Goal: Transaction & Acquisition: Obtain resource

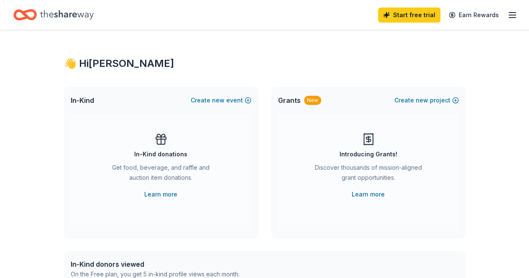
click at [365, 195] on link "Learn more" at bounding box center [368, 195] width 33 height 10
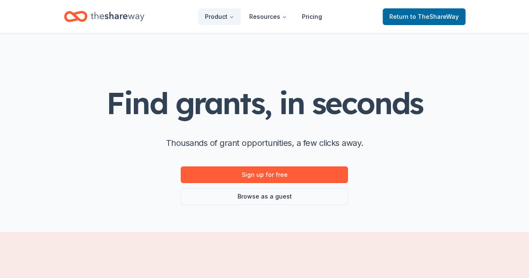
click at [263, 174] on link "Sign up for free" at bounding box center [264, 175] width 167 height 17
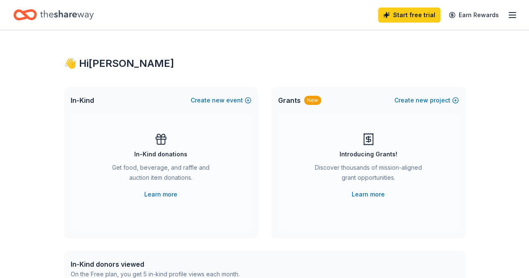
scroll to position [19, 0]
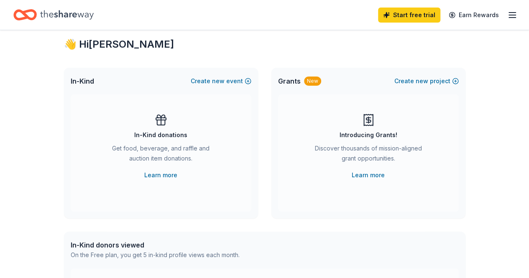
click at [309, 85] on div "New" at bounding box center [312, 81] width 17 height 9
click at [362, 171] on link "Learn more" at bounding box center [368, 175] width 33 height 10
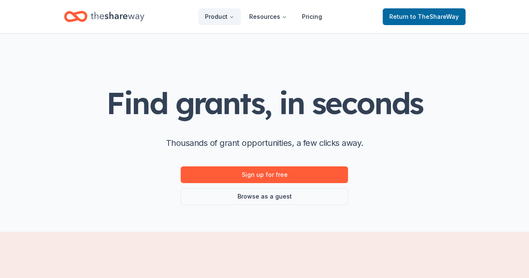
click at [256, 199] on link "Browse as a guest" at bounding box center [264, 196] width 167 height 17
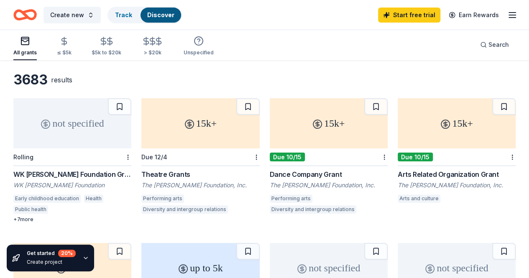
scroll to position [32, 0]
click at [77, 170] on div "WK [PERSON_NAME] Foundation Grant" at bounding box center [72, 174] width 118 height 10
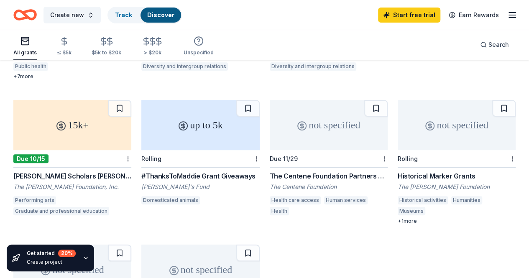
scroll to position [175, 0]
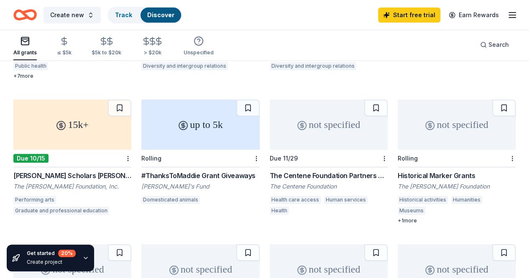
click at [141, 172] on div "#ThanksToMaddie Grant Giveaways" at bounding box center [200, 176] width 118 height 10
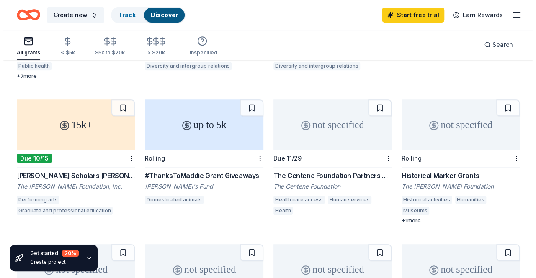
scroll to position [0, 0]
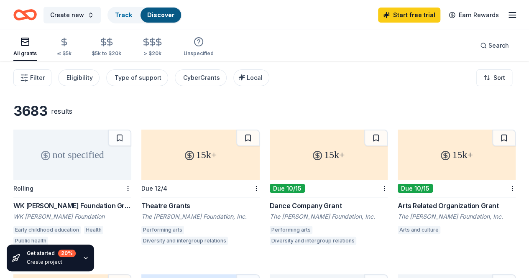
click at [139, 79] on div "Type of support" at bounding box center [138, 78] width 47 height 10
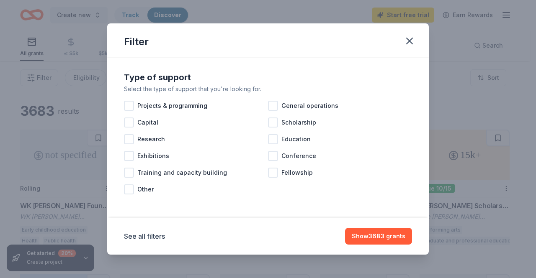
click at [275, 139] on div at bounding box center [273, 139] width 10 height 10
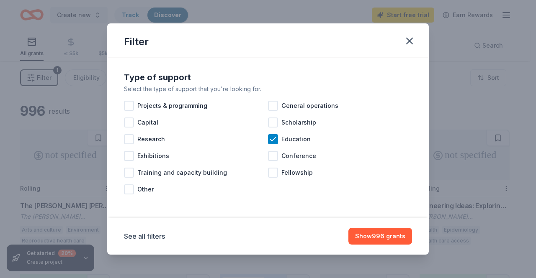
click at [126, 107] on div at bounding box center [129, 106] width 10 height 10
click at [371, 237] on button "Show 1668 grants" at bounding box center [379, 236] width 66 height 17
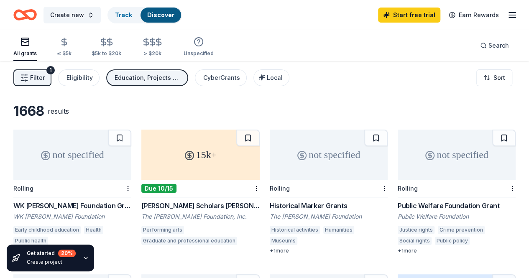
click at [90, 75] on div "Eligibility" at bounding box center [80, 78] width 26 height 10
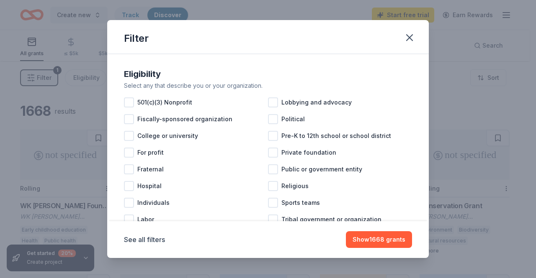
click at [127, 100] on div at bounding box center [129, 102] width 10 height 10
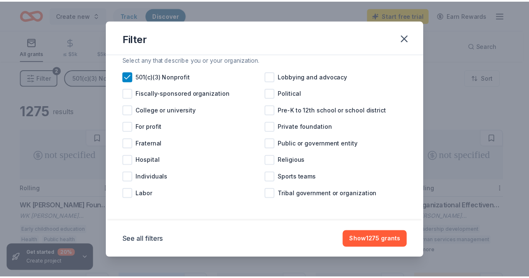
scroll to position [26, 0]
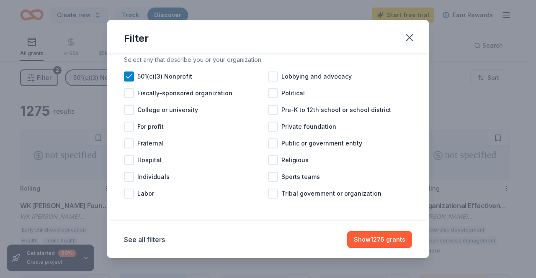
click at [272, 109] on div at bounding box center [273, 110] width 10 height 10
click at [272, 177] on div at bounding box center [273, 177] width 10 height 10
click at [367, 241] on button "Show 1228 grants" at bounding box center [378, 239] width 65 height 17
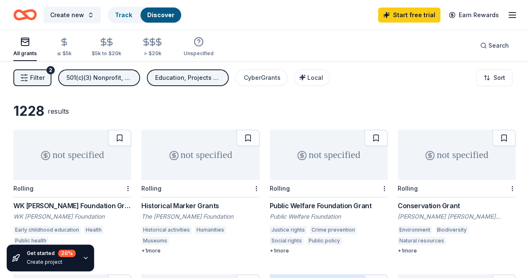
click at [178, 77] on div "Education, Projects & programming" at bounding box center [188, 78] width 67 height 10
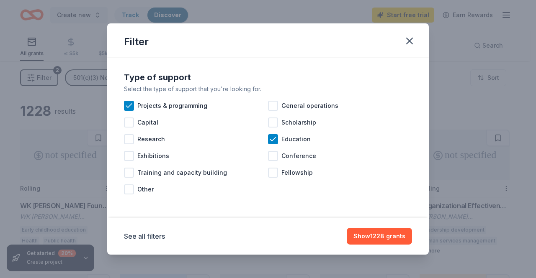
click at [127, 105] on icon at bounding box center [129, 106] width 8 height 8
click at [383, 235] on button "Show 734 grants" at bounding box center [380, 236] width 63 height 17
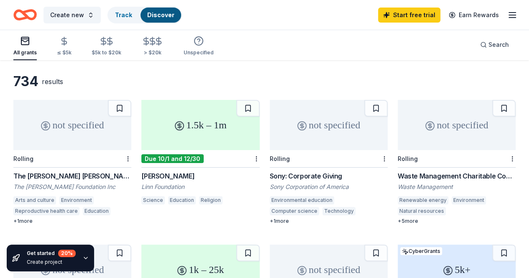
scroll to position [29, 0]
click at [159, 144] on div "1.5k – 1m" at bounding box center [200, 125] width 118 height 50
click at [236, 108] on button at bounding box center [247, 108] width 23 height 17
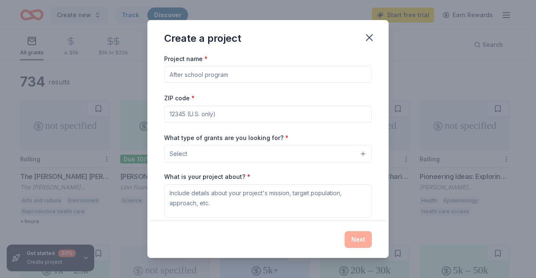
click at [371, 36] on icon "button" at bounding box center [369, 38] width 12 height 12
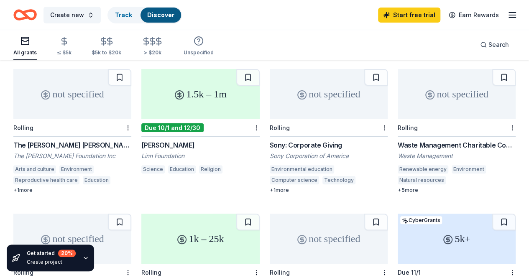
scroll to position [60, 0]
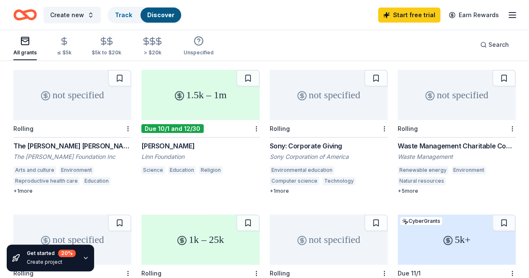
click at [280, 105] on div "not specified" at bounding box center [329, 95] width 118 height 50
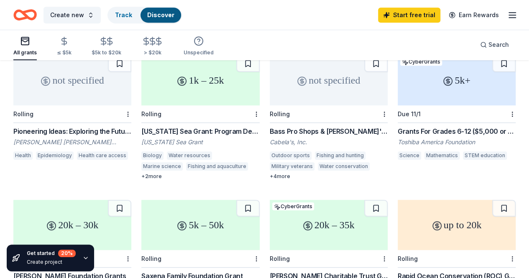
scroll to position [220, 0]
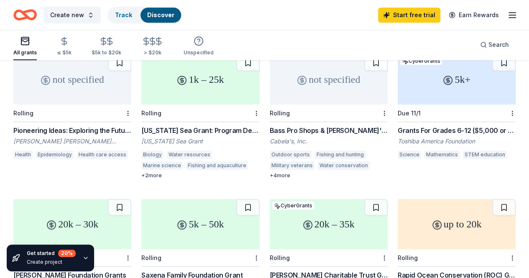
click at [398, 130] on div "Grants For Grades 6-12 ($5,000 or More)" at bounding box center [457, 131] width 118 height 10
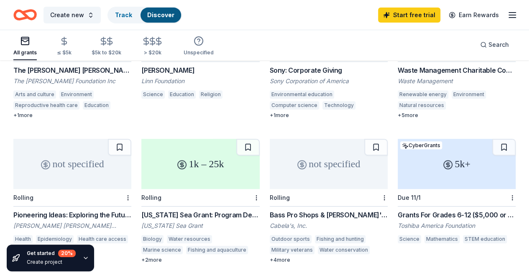
scroll to position [136, 0]
click at [82, 259] on icon "button" at bounding box center [85, 258] width 7 height 7
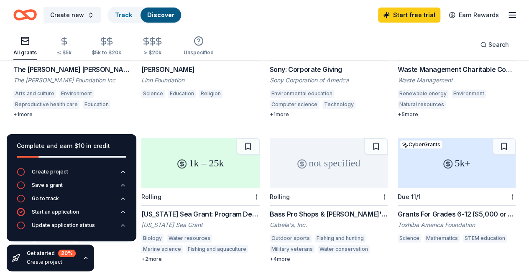
click at [82, 259] on icon "button" at bounding box center [85, 258] width 7 height 7
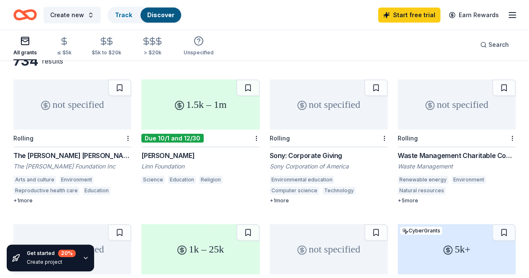
scroll to position [0, 0]
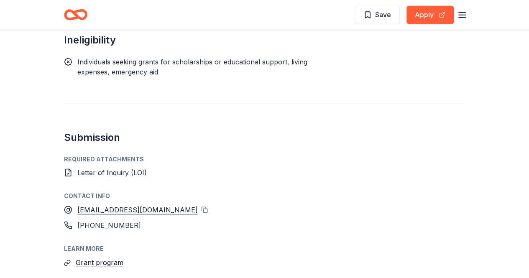
scroll to position [1088, 0]
click at [69, 168] on icon at bounding box center [68, 172] width 8 height 8
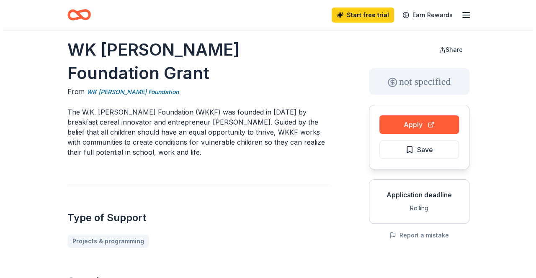
scroll to position [8, 0]
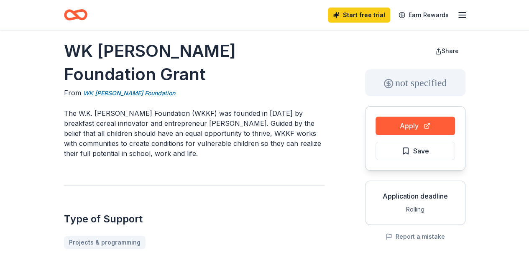
click at [411, 120] on button "Apply" at bounding box center [415, 126] width 79 height 18
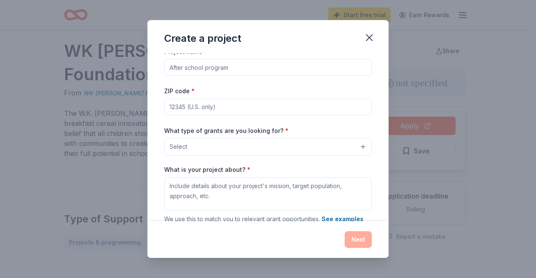
scroll to position [0, 0]
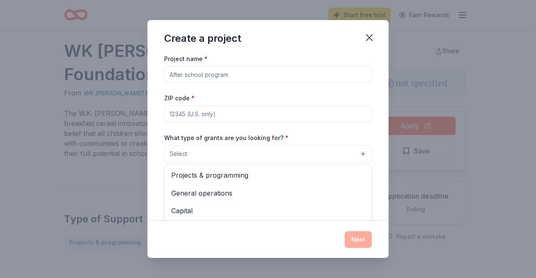
click at [277, 148] on button "Select" at bounding box center [268, 154] width 208 height 18
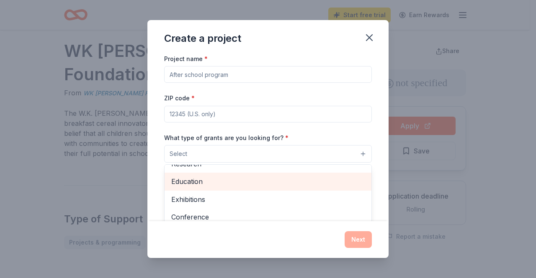
click at [271, 181] on span "Education" at bounding box center [267, 181] width 193 height 11
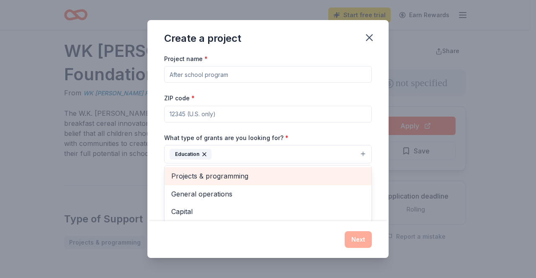
click at [246, 172] on span "Projects & programming" at bounding box center [267, 176] width 193 height 11
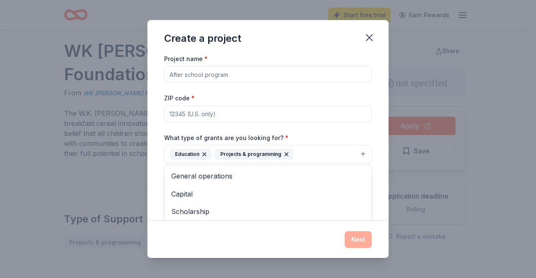
click at [237, 114] on div "Project name * ZIP code * What type of grants are you looking for? * Education …" at bounding box center [268, 169] width 208 height 231
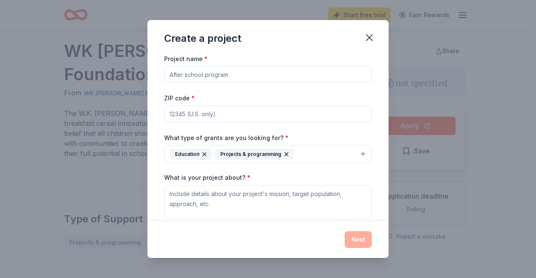
click at [221, 111] on input "ZIP code *" at bounding box center [268, 114] width 208 height 17
type input "35401"
click at [314, 136] on div "What type of grants are you looking for? * Education Projects & programming" at bounding box center [268, 148] width 208 height 31
click at [254, 75] on input "Project name *" at bounding box center [268, 74] width 208 height 17
drag, startPoint x: 286, startPoint y: 74, endPoint x: 151, endPoint y: 82, distance: 135.8
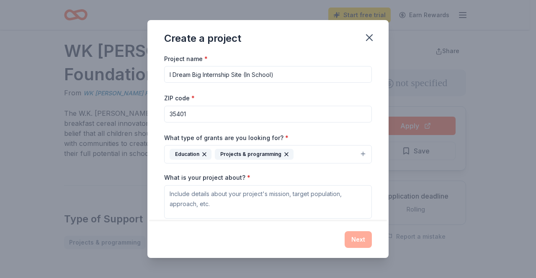
click at [151, 82] on div "Project name * I Dream Big Internship Site (In School) ZIP code * 35401 What ty…" at bounding box center [267, 138] width 241 height 168
type input "I Dream Big Internship Site (In School)"
click at [368, 36] on icon "button" at bounding box center [369, 38] width 6 height 6
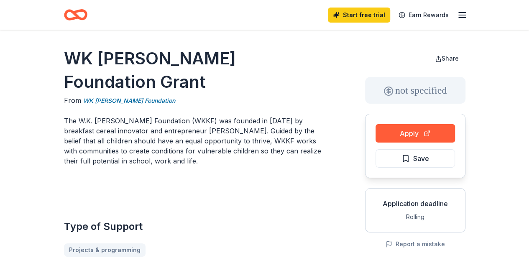
drag, startPoint x: 62, startPoint y: 93, endPoint x: 141, endPoint y: 138, distance: 90.7
click at [141, 138] on p "The W.K. Kellogg Foundation (WKKF) was founded in 1930 by breakfast cereal inno…" at bounding box center [194, 141] width 261 height 50
click at [119, 121] on p "The W.K. Kellogg Foundation (WKKF) was founded in 1930 by breakfast cereal inno…" at bounding box center [194, 141] width 261 height 50
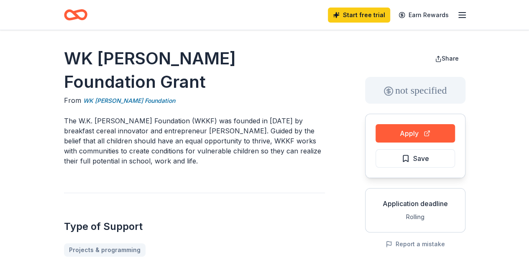
drag, startPoint x: 87, startPoint y: 106, endPoint x: 141, endPoint y: 130, distance: 58.6
click at [141, 130] on p "The W.K. Kellogg Foundation (WKKF) was founded in 1930 by breakfast cereal inno…" at bounding box center [194, 141] width 261 height 50
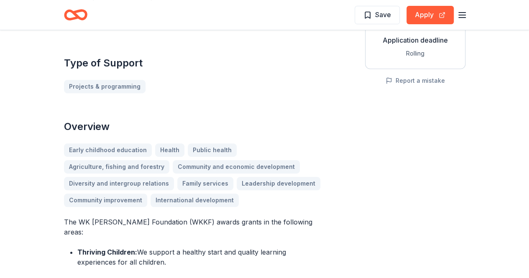
scroll to position [301, 0]
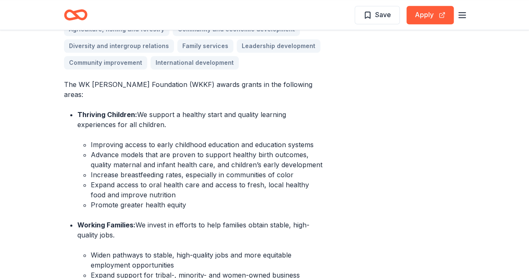
drag, startPoint x: 104, startPoint y: 111, endPoint x: 167, endPoint y: 156, distance: 76.7
click at [174, 161] on ul "Improving access to early childhood education and education systems Advance mod…" at bounding box center [201, 175] width 248 height 70
click at [85, 110] on strong "Thriving Children:" at bounding box center [107, 114] width 60 height 8
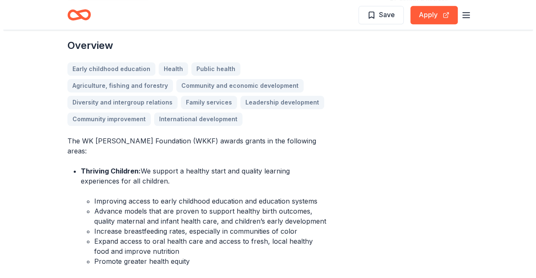
scroll to position [237, 0]
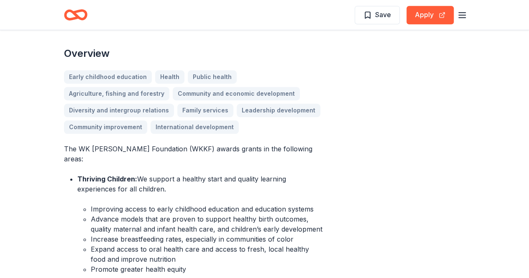
click at [141, 144] on p "The WK Kellogg Foundation (WKKF) awards grants in the following areas:" at bounding box center [194, 154] width 261 height 20
click at [423, 15] on button "Apply" at bounding box center [430, 15] width 47 height 18
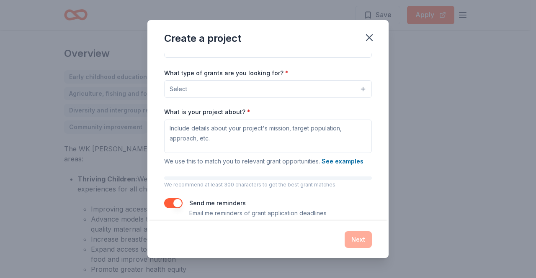
scroll to position [74, 0]
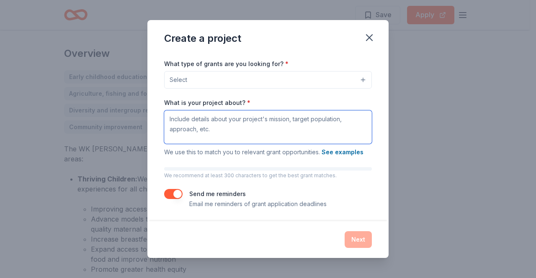
click at [215, 126] on textarea "What is your project about? *" at bounding box center [268, 126] width 208 height 33
paste textarea "At I Dream Big Charter School, we are committed to providing our students with …"
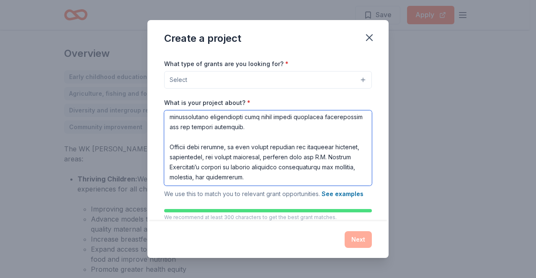
scroll to position [116, 0]
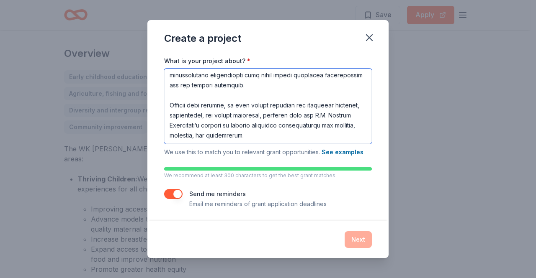
type textarea "At I Dream Big Charter School, we are committed to providing our students with …"
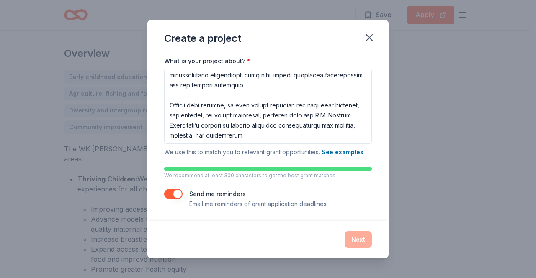
click at [181, 192] on button "button" at bounding box center [173, 194] width 18 height 10
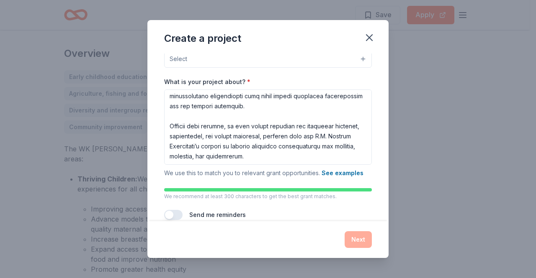
scroll to position [95, 0]
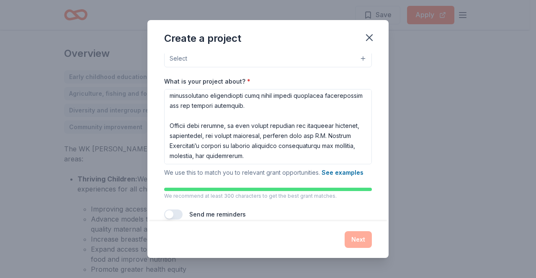
click at [360, 241] on div "Next" at bounding box center [268, 239] width 208 height 17
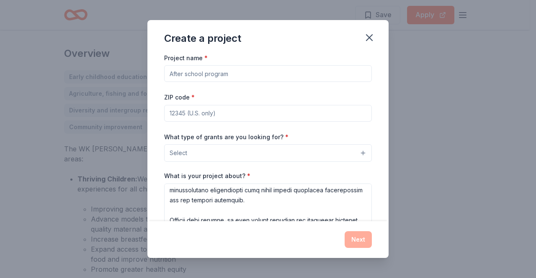
scroll to position [0, 0]
click at [228, 74] on input "Project name *" at bounding box center [268, 74] width 208 height 17
paste input "Sweet Dreams Café & Bakery"
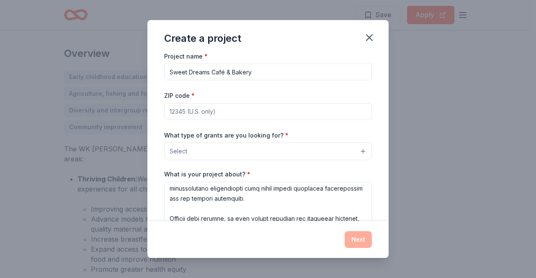
type input "Sweet Dreams Café & Bakery"
click at [251, 104] on input "ZIP code *" at bounding box center [268, 111] width 208 height 17
type input "35401"
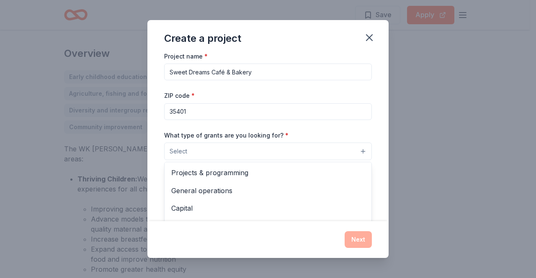
click at [296, 155] on button "Select" at bounding box center [268, 152] width 208 height 18
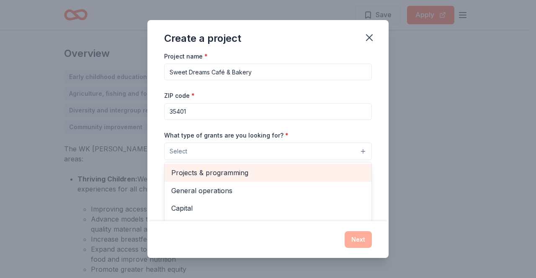
click at [268, 171] on span "Projects & programming" at bounding box center [267, 172] width 193 height 11
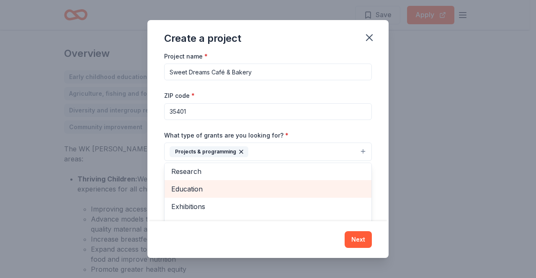
scroll to position [56, 0]
click at [256, 186] on span "Education" at bounding box center [267, 188] width 193 height 11
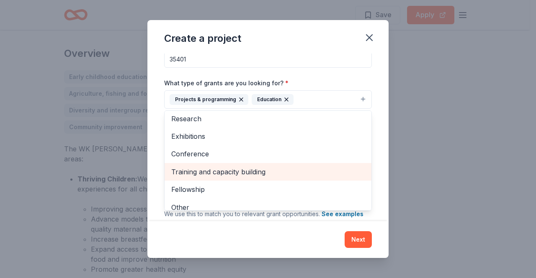
scroll to position [63, 0]
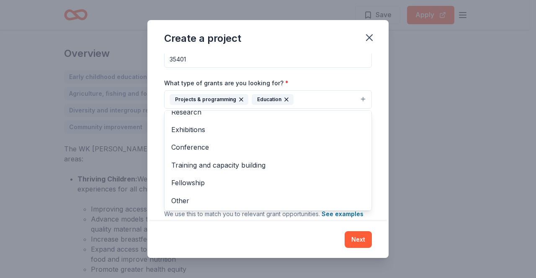
click at [293, 250] on div "Create a project Project name * Sweet Dreams Café & Bakery ZIP code * 35401 Wha…" at bounding box center [267, 139] width 241 height 238
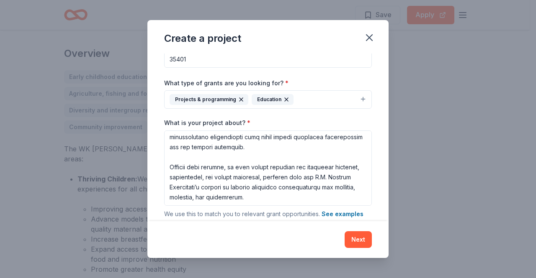
click at [358, 241] on button "Next" at bounding box center [357, 239] width 27 height 17
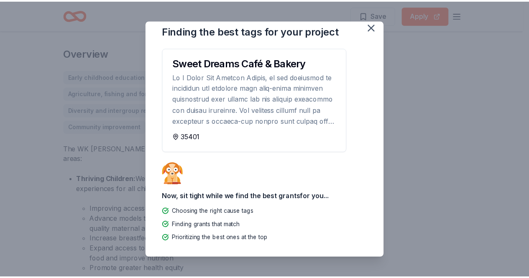
scroll to position [0, 0]
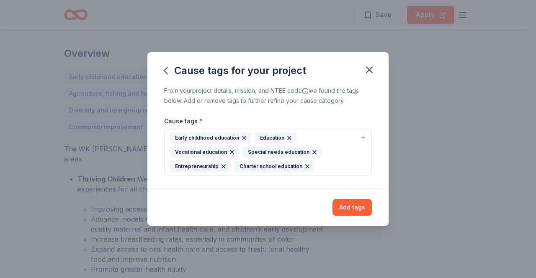
click at [354, 209] on button "Add tags" at bounding box center [351, 207] width 39 height 17
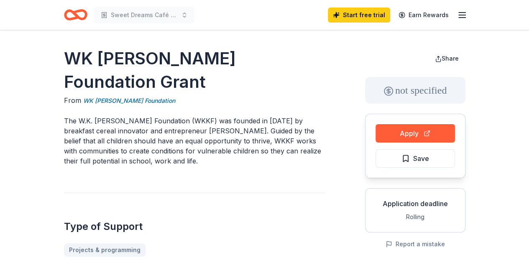
click at [402, 136] on button "Apply" at bounding box center [415, 133] width 79 height 18
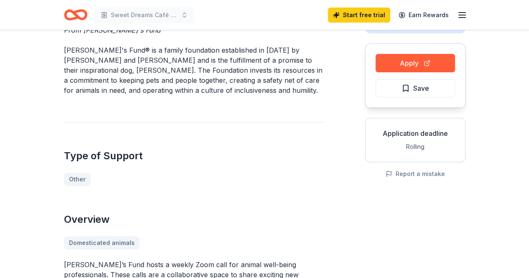
scroll to position [70, 0]
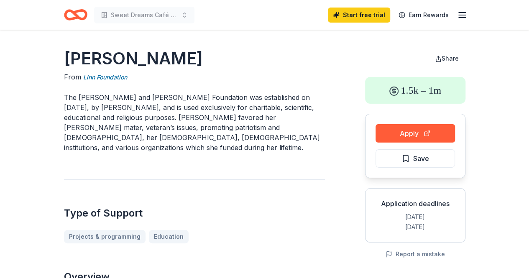
click at [399, 126] on button "Apply" at bounding box center [415, 133] width 79 height 18
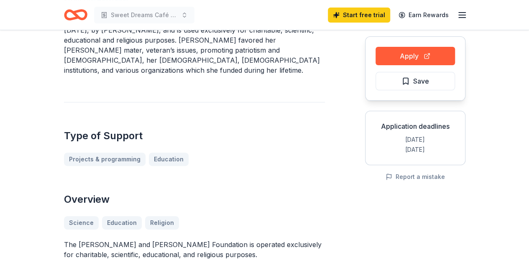
scroll to position [77, 0]
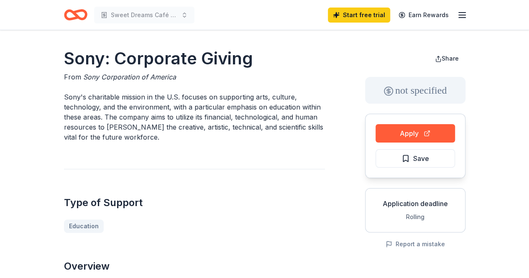
click at [398, 129] on button "Apply" at bounding box center [415, 133] width 79 height 18
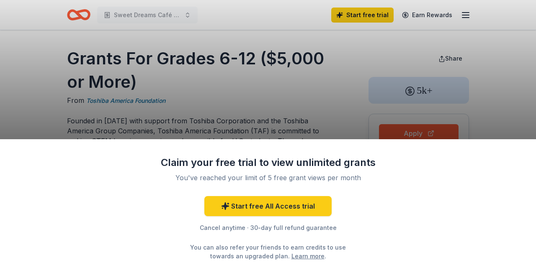
click at [263, 133] on div "Claim your free trial to view unlimited grants You've reached your limit of 5 f…" at bounding box center [268, 139] width 536 height 278
